Goal: Information Seeking & Learning: Learn about a topic

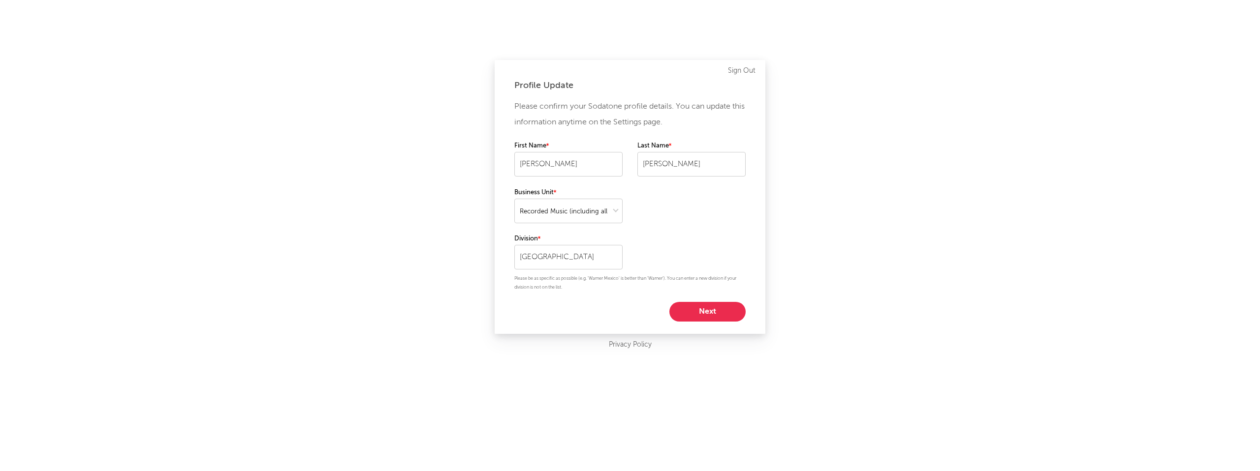
select select "recorded_music"
click at [719, 316] on button "Next" at bounding box center [707, 312] width 76 height 20
select select "other"
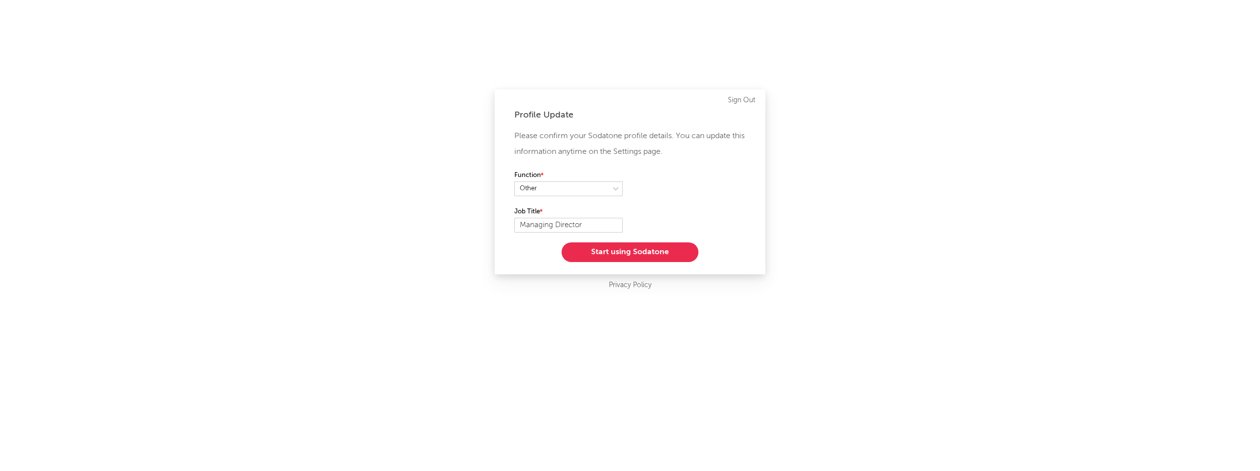
click at [624, 254] on button "Start using Sodatone" at bounding box center [630, 253] width 137 height 20
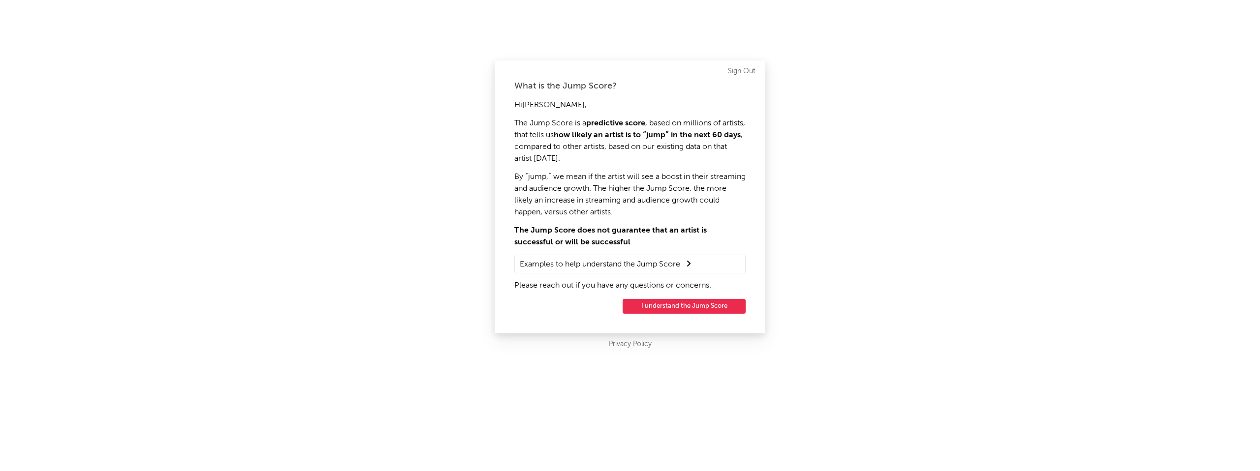
click at [664, 309] on button "I understand the Jump Score" at bounding box center [684, 306] width 123 height 15
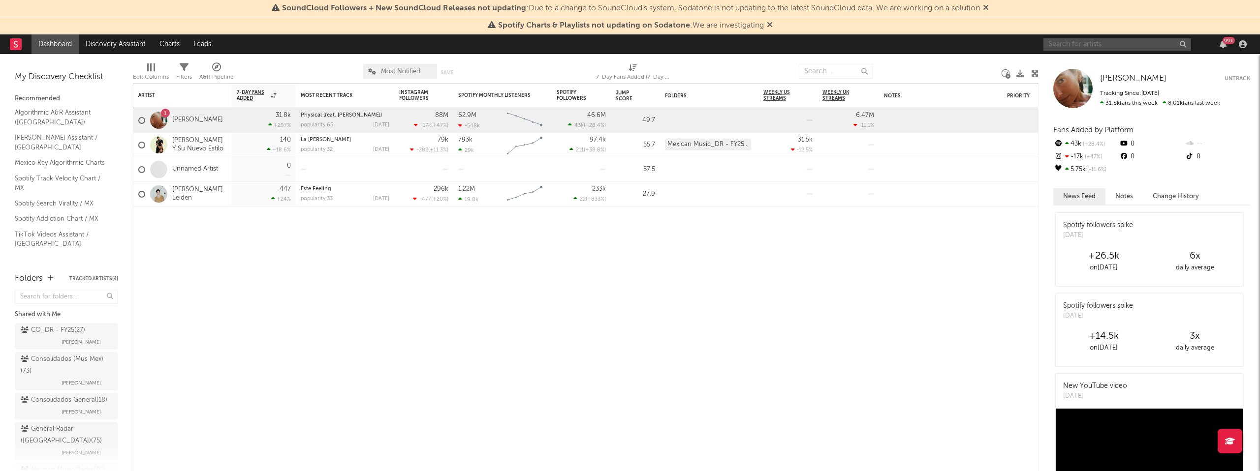
click at [1069, 43] on input "text" at bounding box center [1117, 44] width 148 height 12
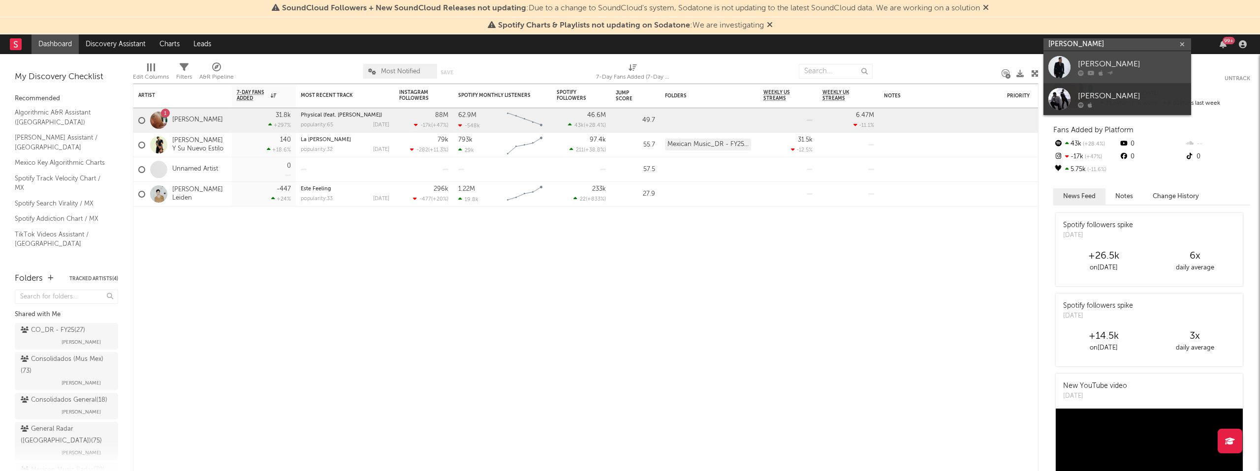
type input "[PERSON_NAME]"
click at [1076, 62] on link "[PERSON_NAME]" at bounding box center [1117, 67] width 148 height 32
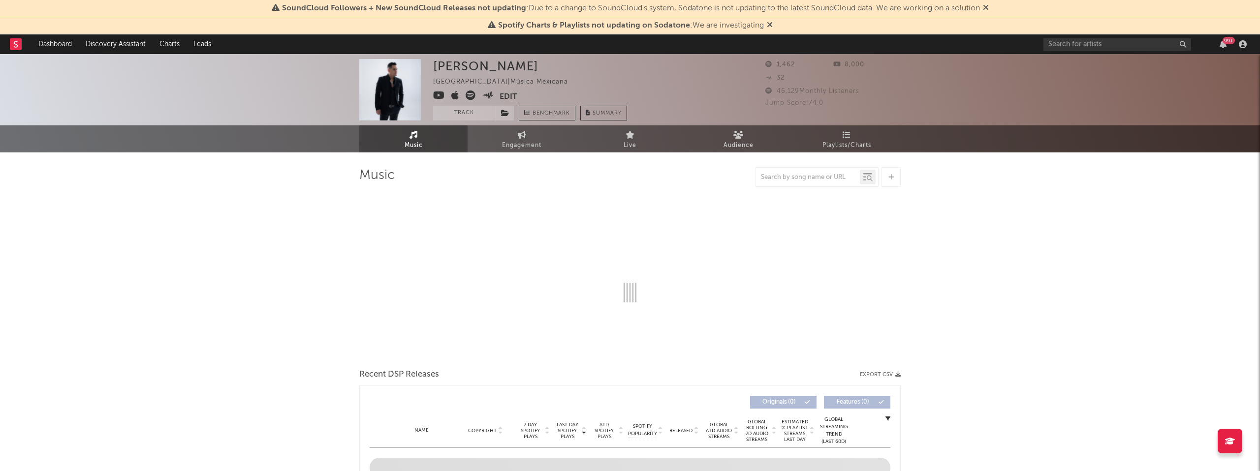
select select "1w"
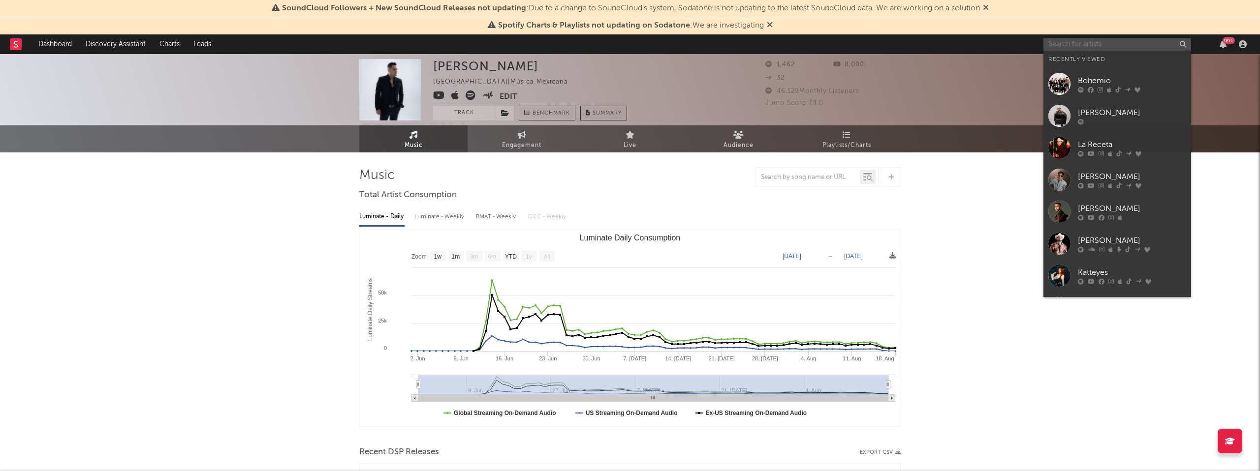
click at [1086, 43] on input "text" at bounding box center [1117, 44] width 148 height 12
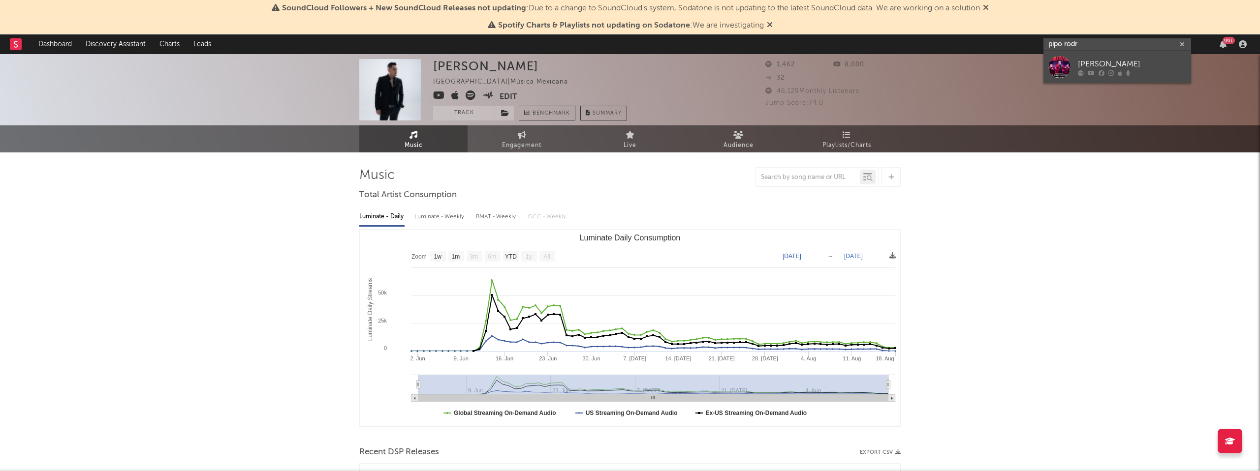
type input "pipo rodr"
click at [1076, 60] on link "[PERSON_NAME]" at bounding box center [1117, 67] width 148 height 32
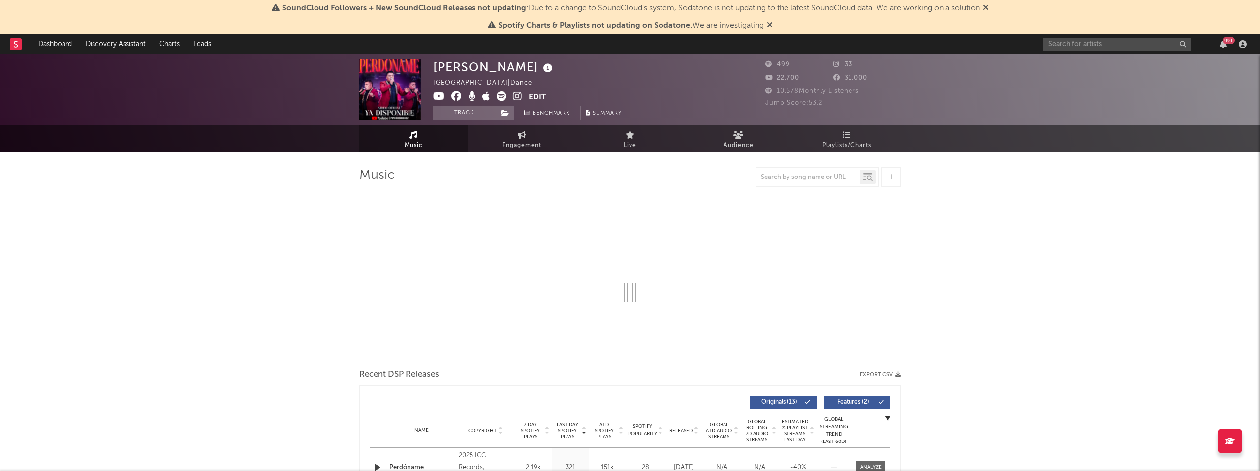
select select "1w"
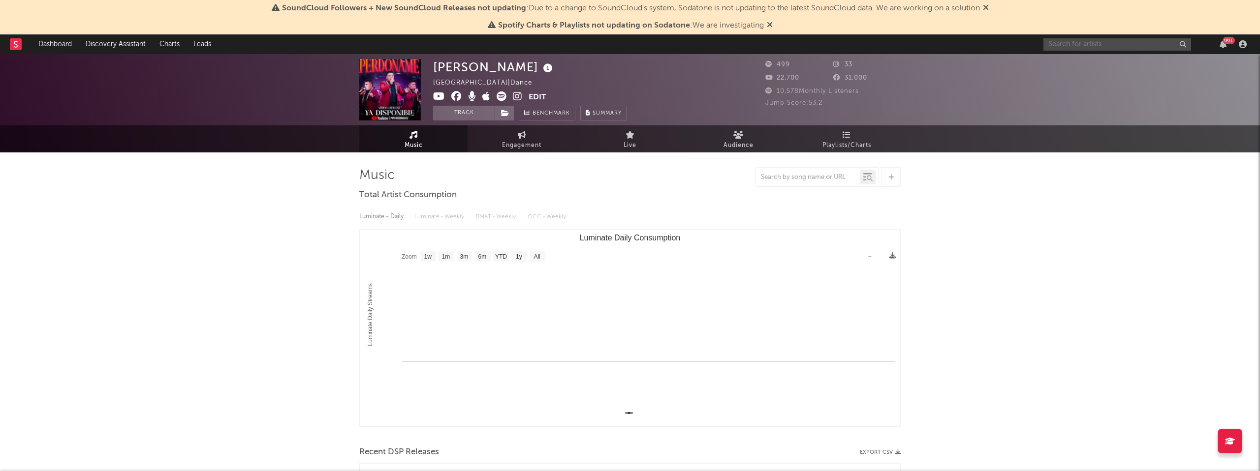
click at [1060, 42] on input "text" at bounding box center [1117, 44] width 148 height 12
type input "[PERSON_NAME]"
click at [1110, 46] on input "[PERSON_NAME]" at bounding box center [1117, 44] width 148 height 12
click at [1094, 65] on div "[PERSON_NAME]" at bounding box center [1132, 64] width 108 height 12
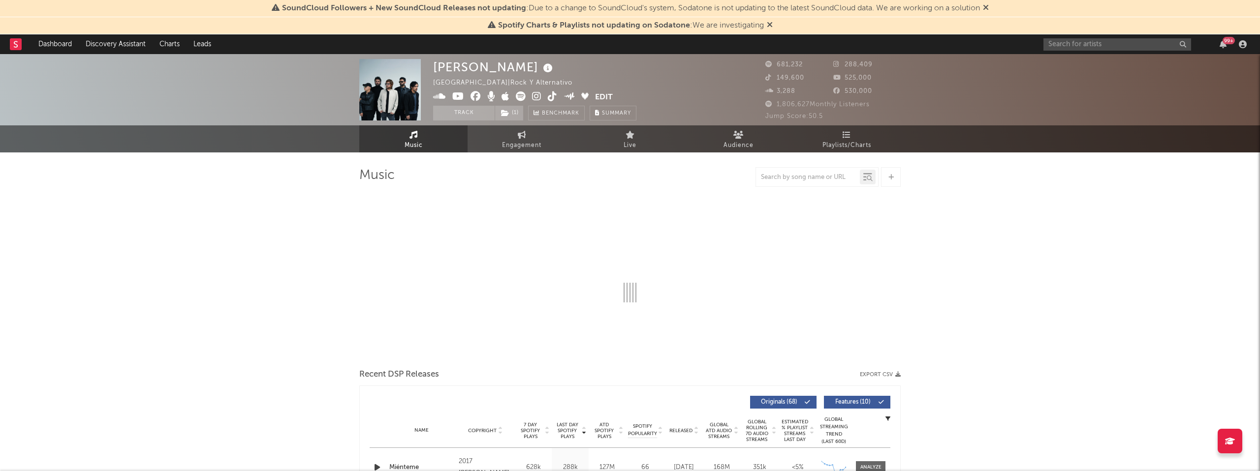
select select "6m"
